Goal: Information Seeking & Learning: Find specific fact

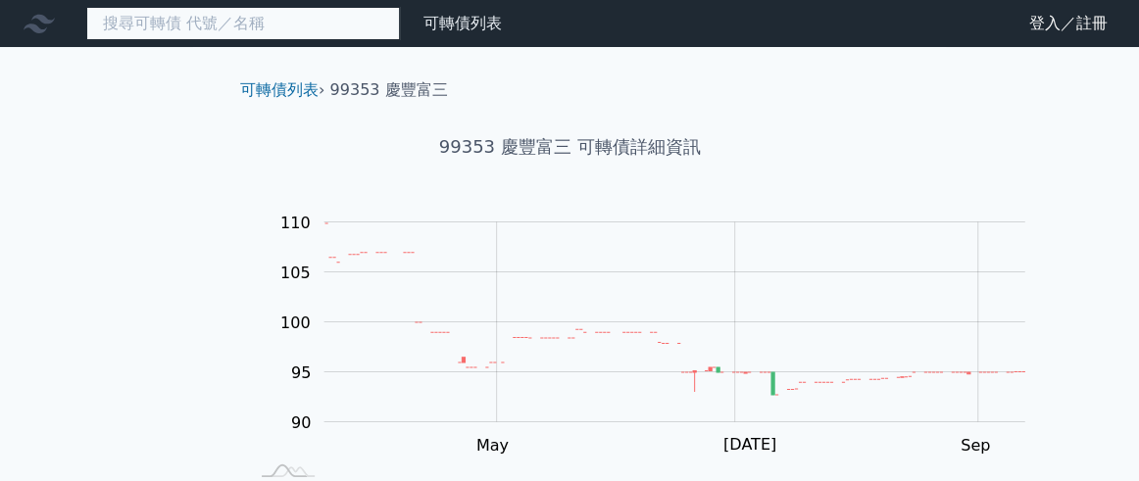
click at [245, 18] on input at bounding box center [243, 23] width 314 height 33
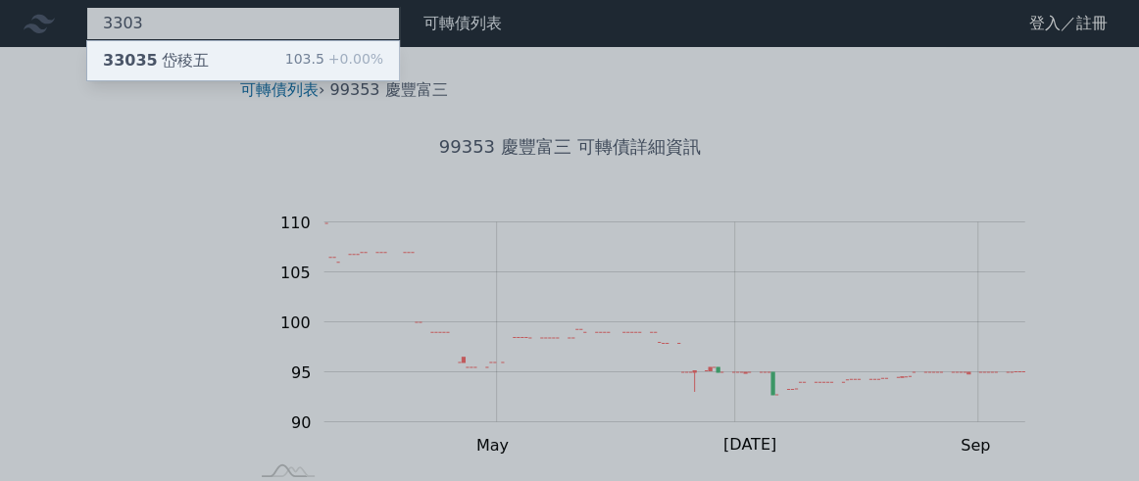
type input "3303"
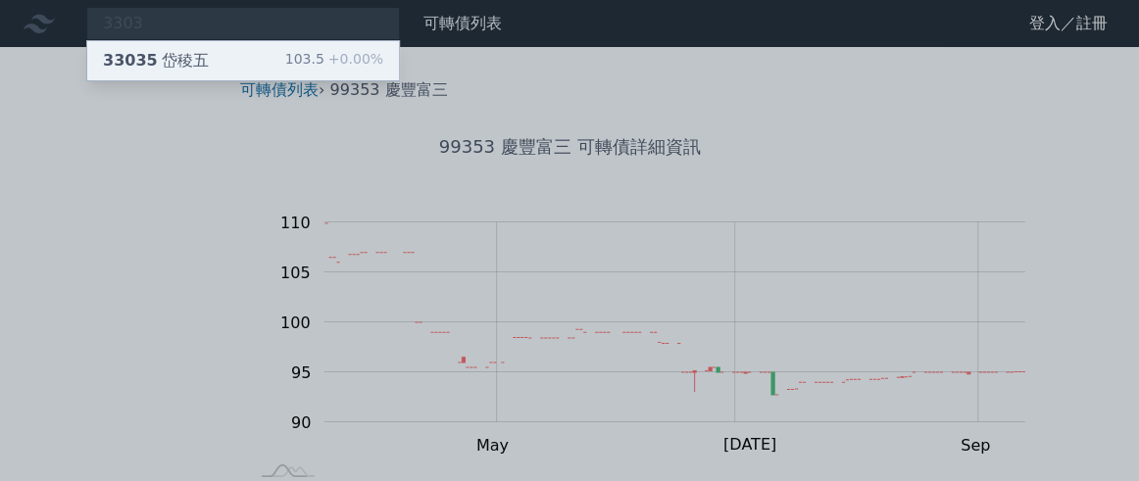
click at [267, 80] on div "33035 岱稜五 103.5 +0.00%" at bounding box center [243, 60] width 312 height 39
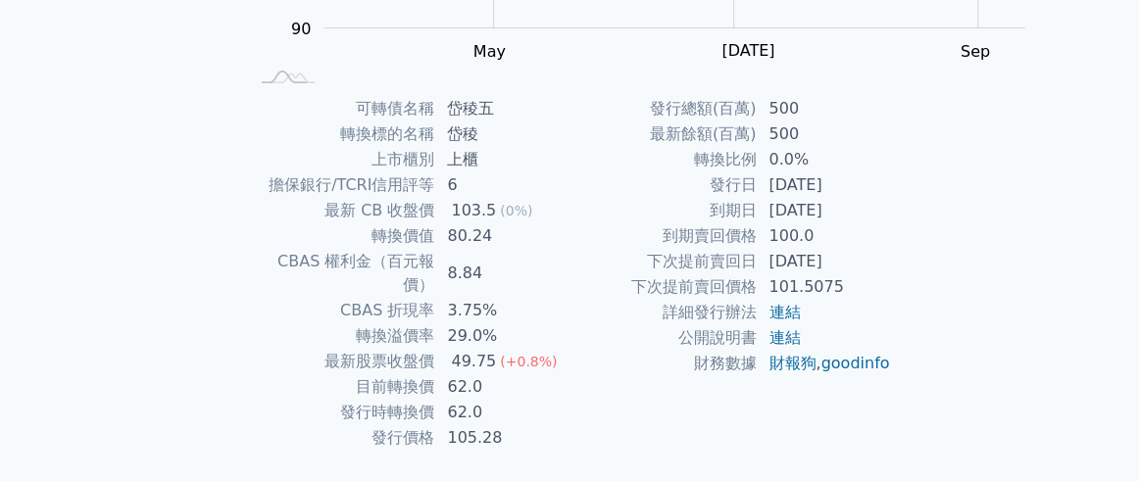
scroll to position [508, 0]
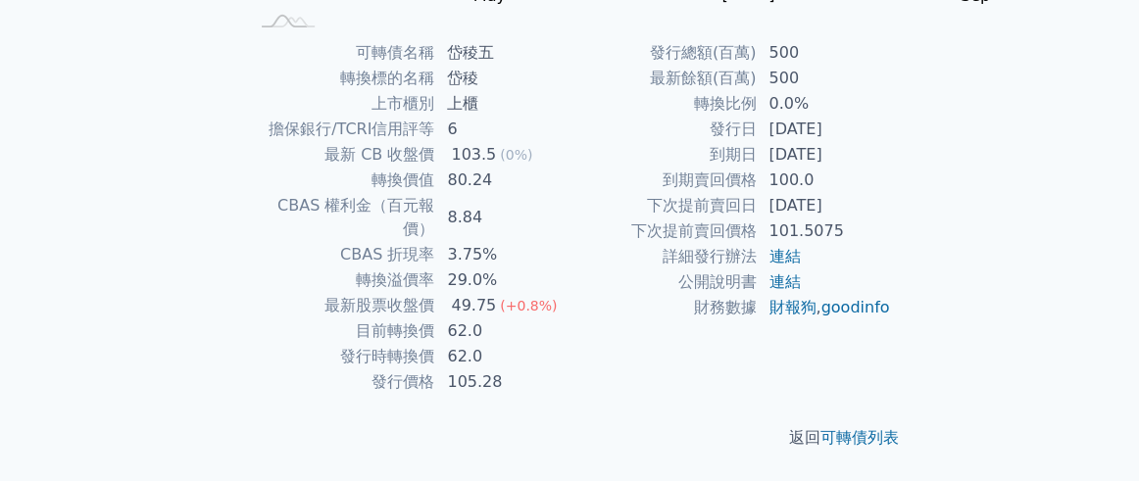
drag, startPoint x: 818, startPoint y: 177, endPoint x: 923, endPoint y: 185, distance: 105.1
click at [891, 168] on td "[DATE]" at bounding box center [823, 154] width 134 height 25
copy td "[DATE]"
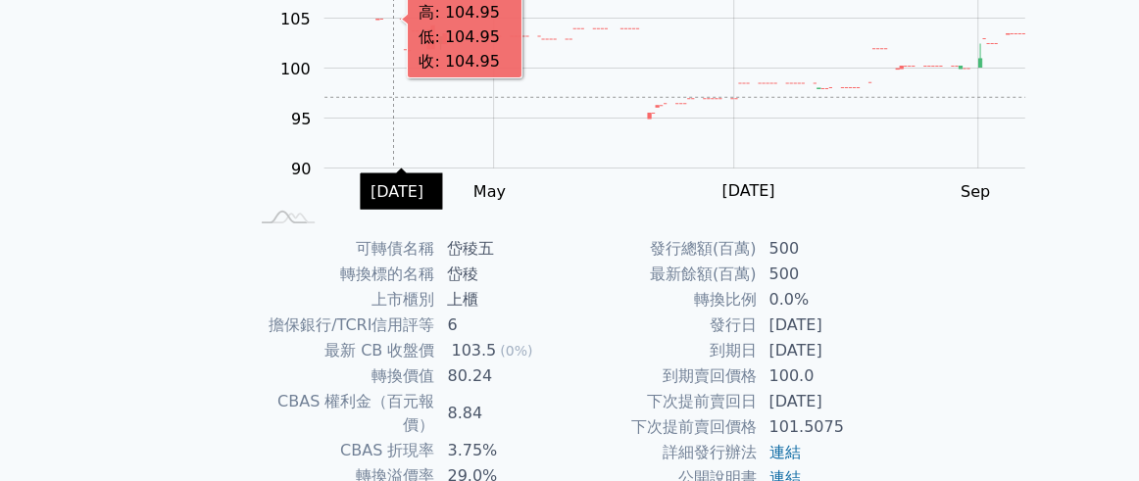
scroll to position [0, 0]
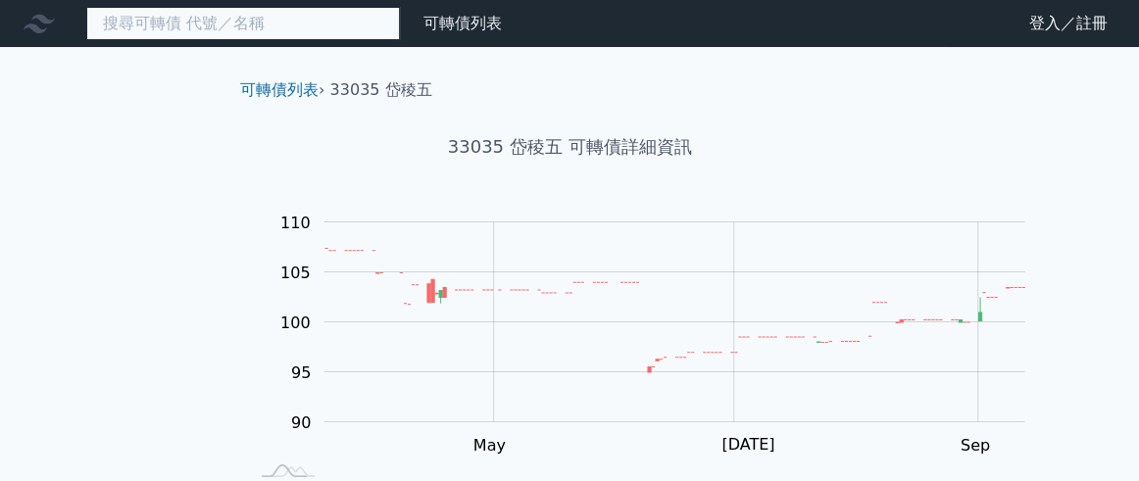
click at [316, 27] on input at bounding box center [243, 23] width 314 height 33
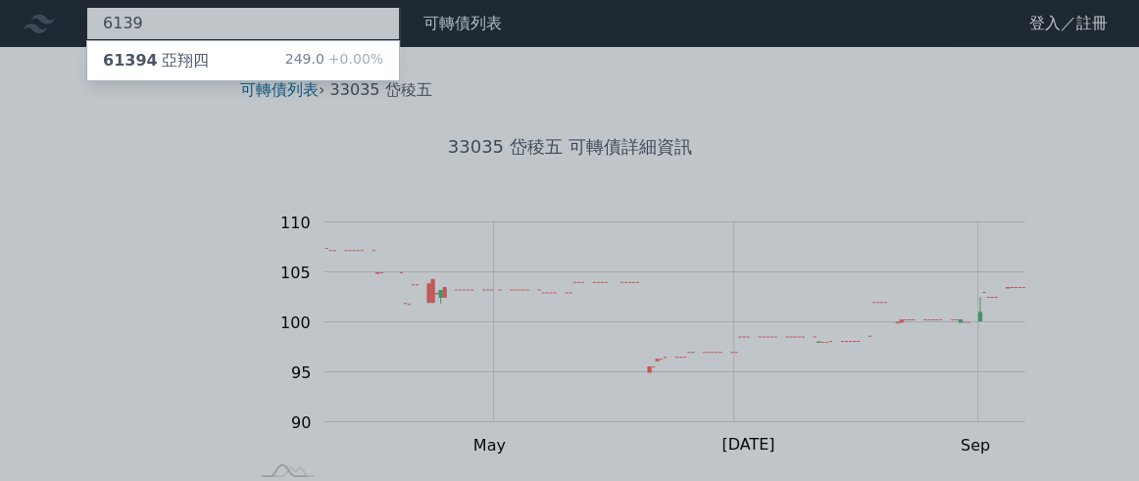
type input "6139"
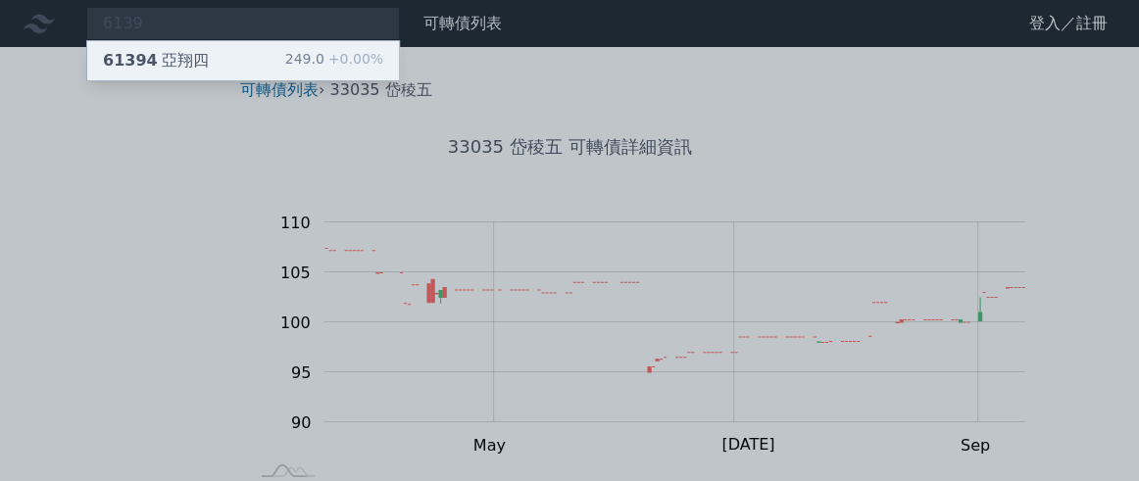
click at [205, 70] on div "61394 亞翔四" at bounding box center [156, 61] width 106 height 24
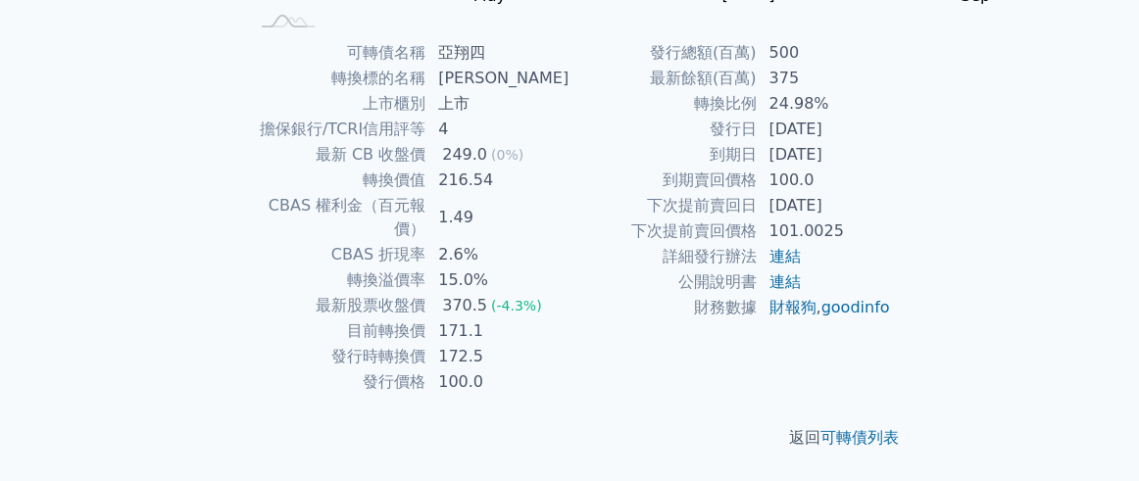
scroll to position [508, 0]
drag, startPoint x: 821, startPoint y: 178, endPoint x: 929, endPoint y: 172, distance: 107.9
click at [891, 168] on td "[DATE]" at bounding box center [823, 154] width 134 height 25
copy td "[DATE]"
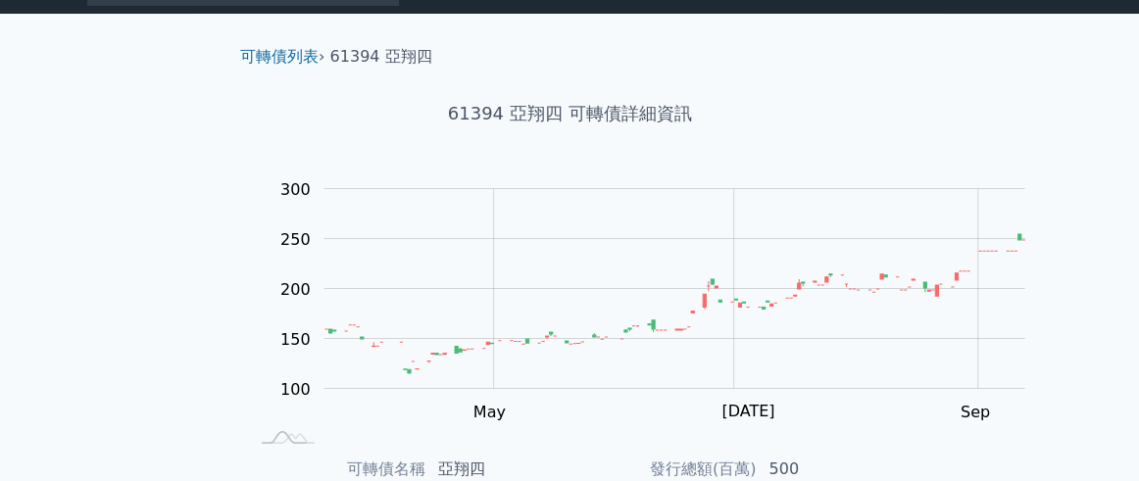
scroll to position [0, 0]
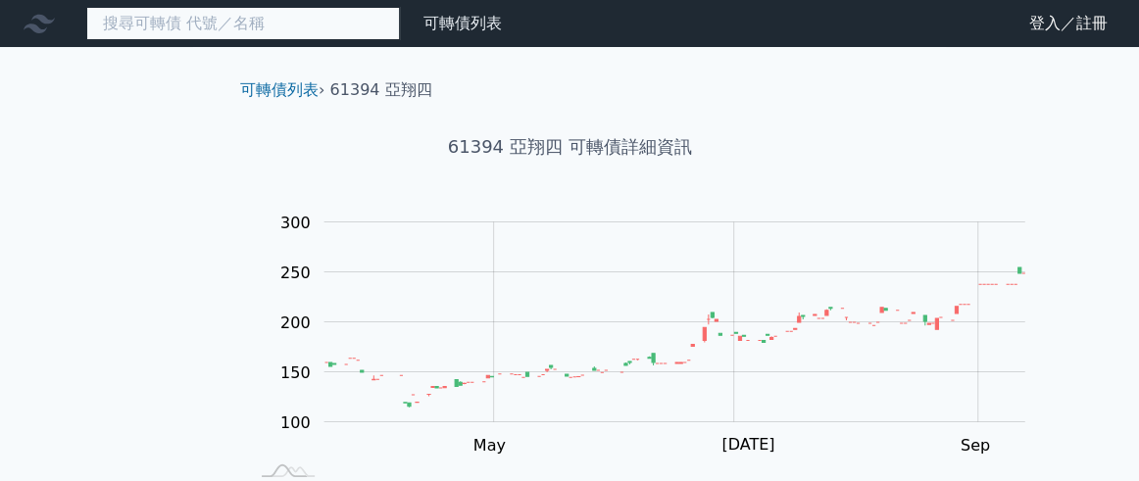
click at [293, 40] on input at bounding box center [243, 23] width 314 height 33
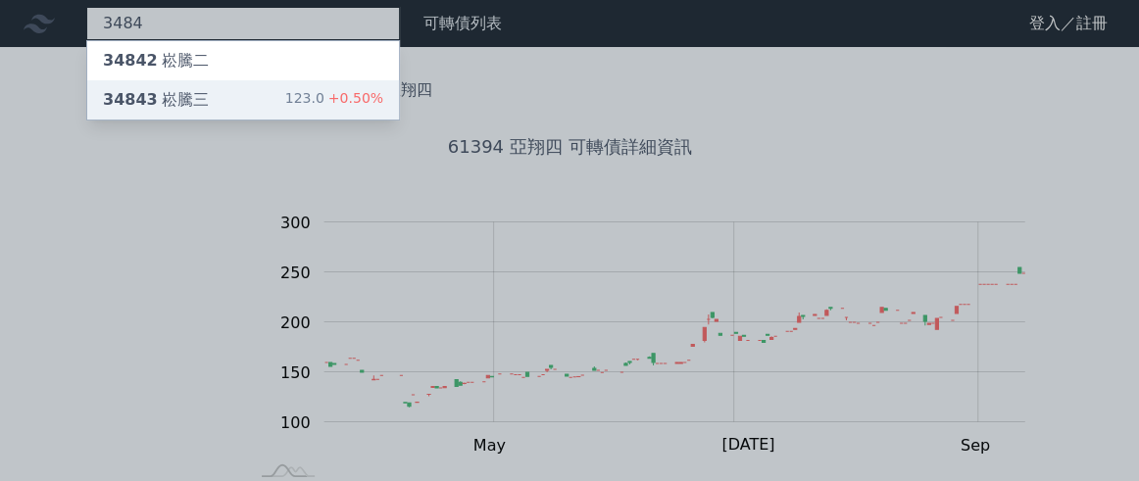
type input "3484"
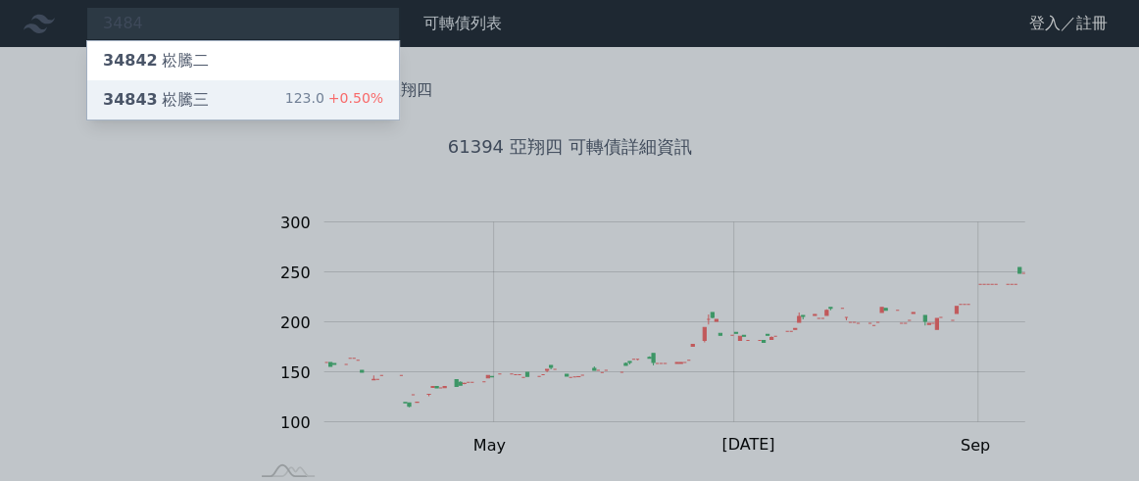
click at [229, 105] on div "34843 崧騰三 123.0 +0.50%" at bounding box center [243, 99] width 312 height 39
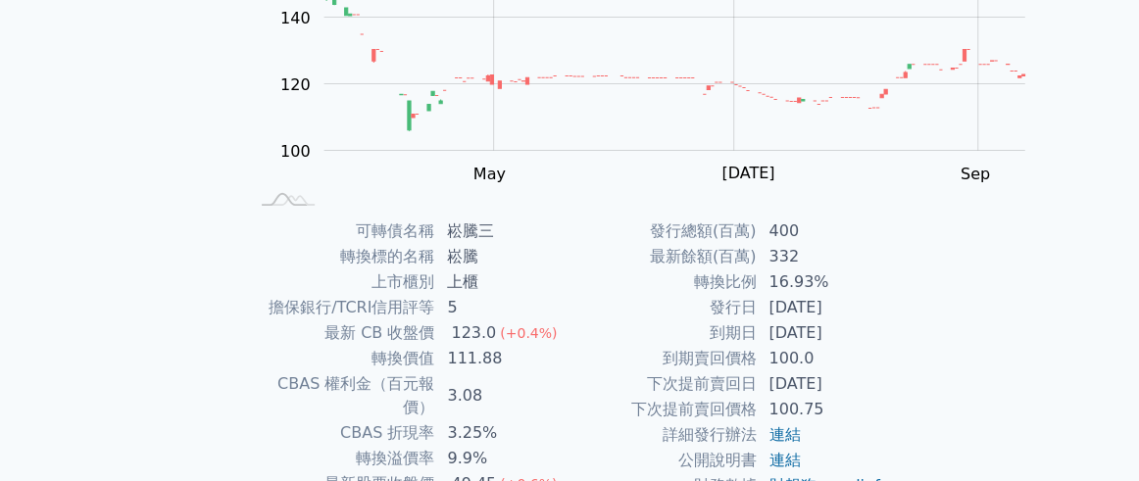
scroll to position [508, 0]
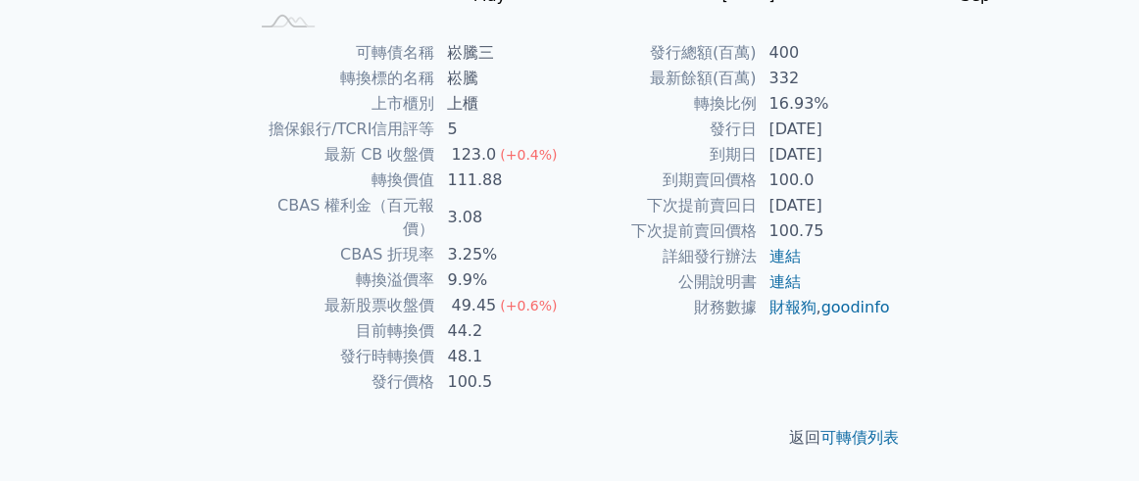
drag, startPoint x: 819, startPoint y: 182, endPoint x: 920, endPoint y: 171, distance: 101.5
click at [891, 168] on td "[DATE]" at bounding box center [823, 154] width 134 height 25
copy td "[DATE]"
